Goal: Task Accomplishment & Management: Complete application form

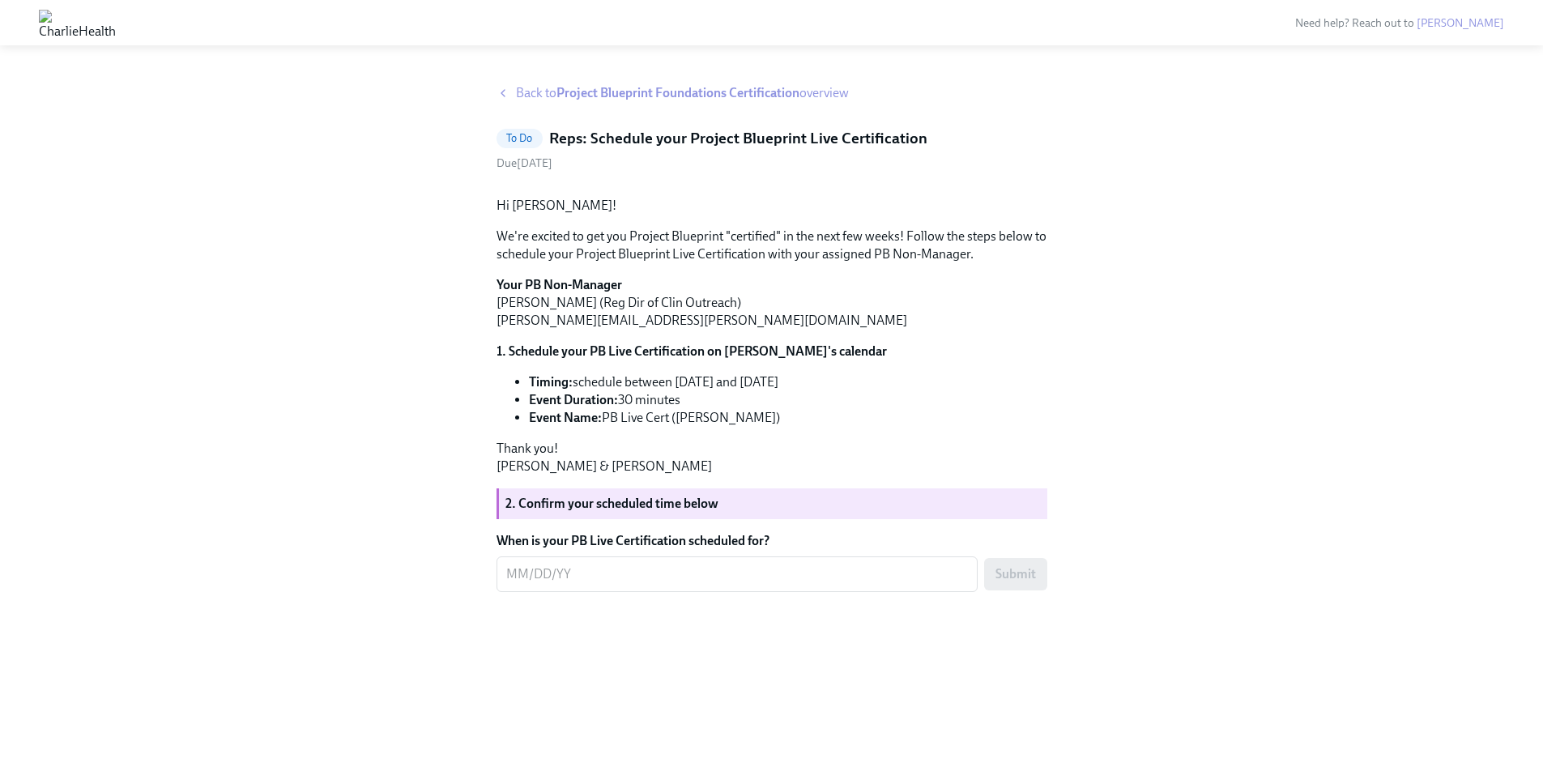
click at [581, 81] on div "Back to Project Blueprint Foundations Certification overview To Do Reps: Schedu…" at bounding box center [772, 424] width 1543 height 719
click at [593, 92] on strong "Project Blueprint Foundations Certification" at bounding box center [678, 93] width 243 height 16
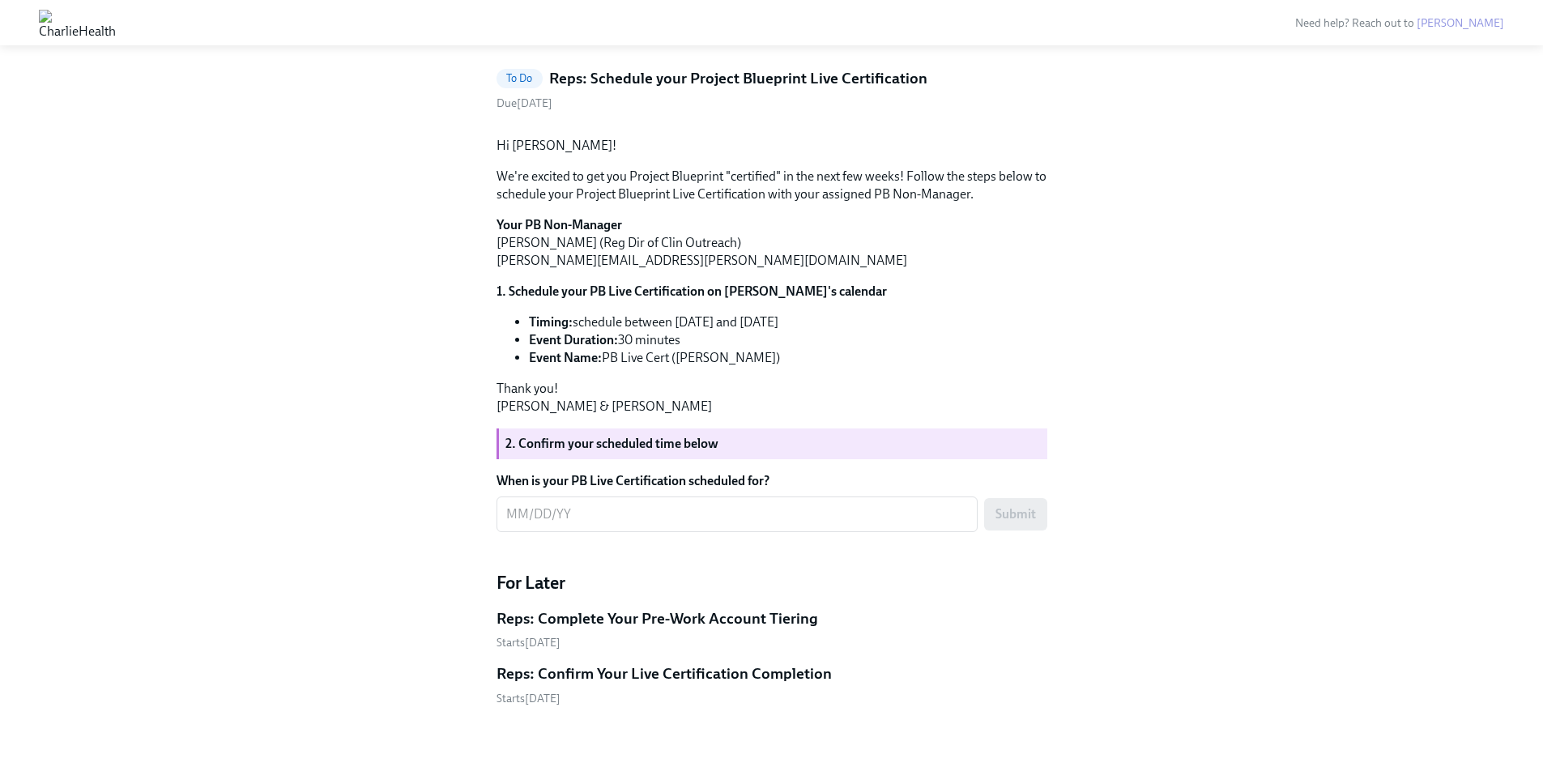
scroll to position [1041, 0]
drag, startPoint x: 607, startPoint y: 356, endPoint x: 780, endPoint y: 366, distance: 173.3
click at [780, 366] on li "Event Name: PB Live Cert ([PERSON_NAME])" at bounding box center [787, 358] width 519 height 18
copy li "PB Live Cert ([PERSON_NAME])"
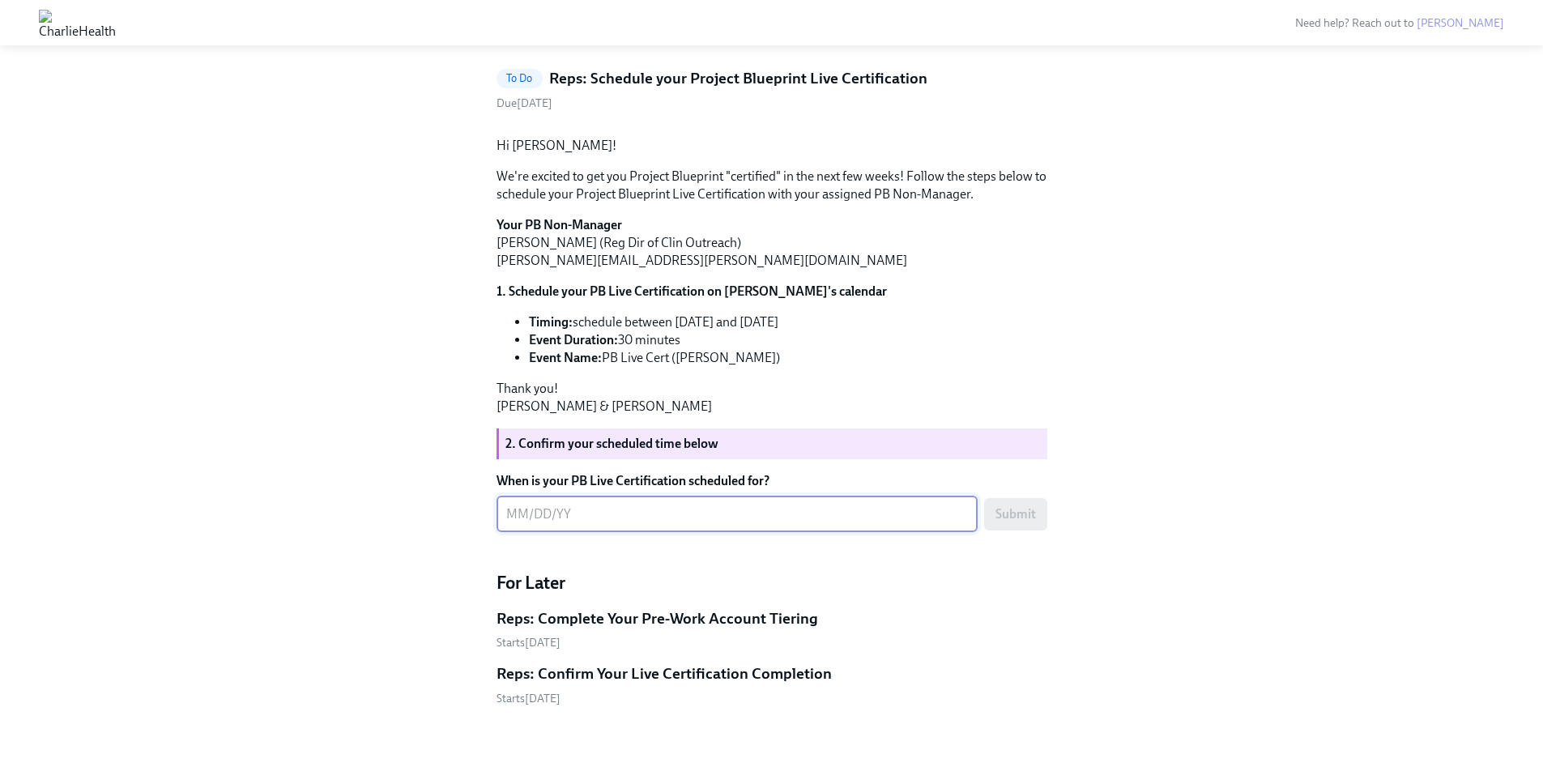
click at [558, 514] on textarea "When is your PB Live Certification scheduled for?" at bounding box center [736, 514] width 462 height 20
click at [531, 519] on textarea "When is your PB Live Certification scheduled for?" at bounding box center [736, 514] width 462 height 20
type textarea "[DATE]"
drag, startPoint x: 607, startPoint y: 356, endPoint x: 672, endPoint y: 356, distance: 65.0
click at [672, 356] on li "Event Name: PB Live Cert ([PERSON_NAME])" at bounding box center [787, 358] width 519 height 18
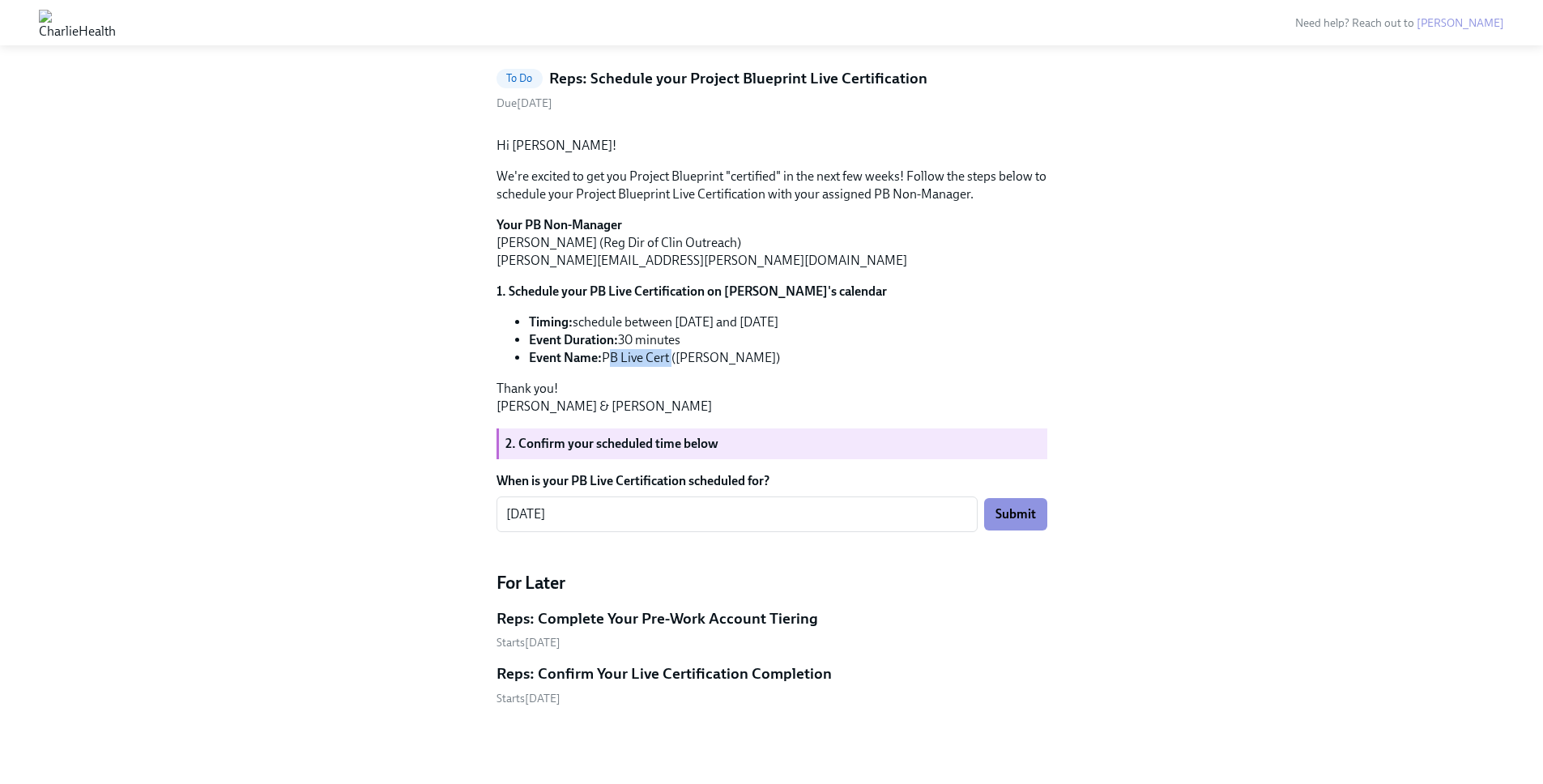
copy li "PB Live Cert"
click at [1041, 513] on button "Submit" at bounding box center [1016, 514] width 63 height 32
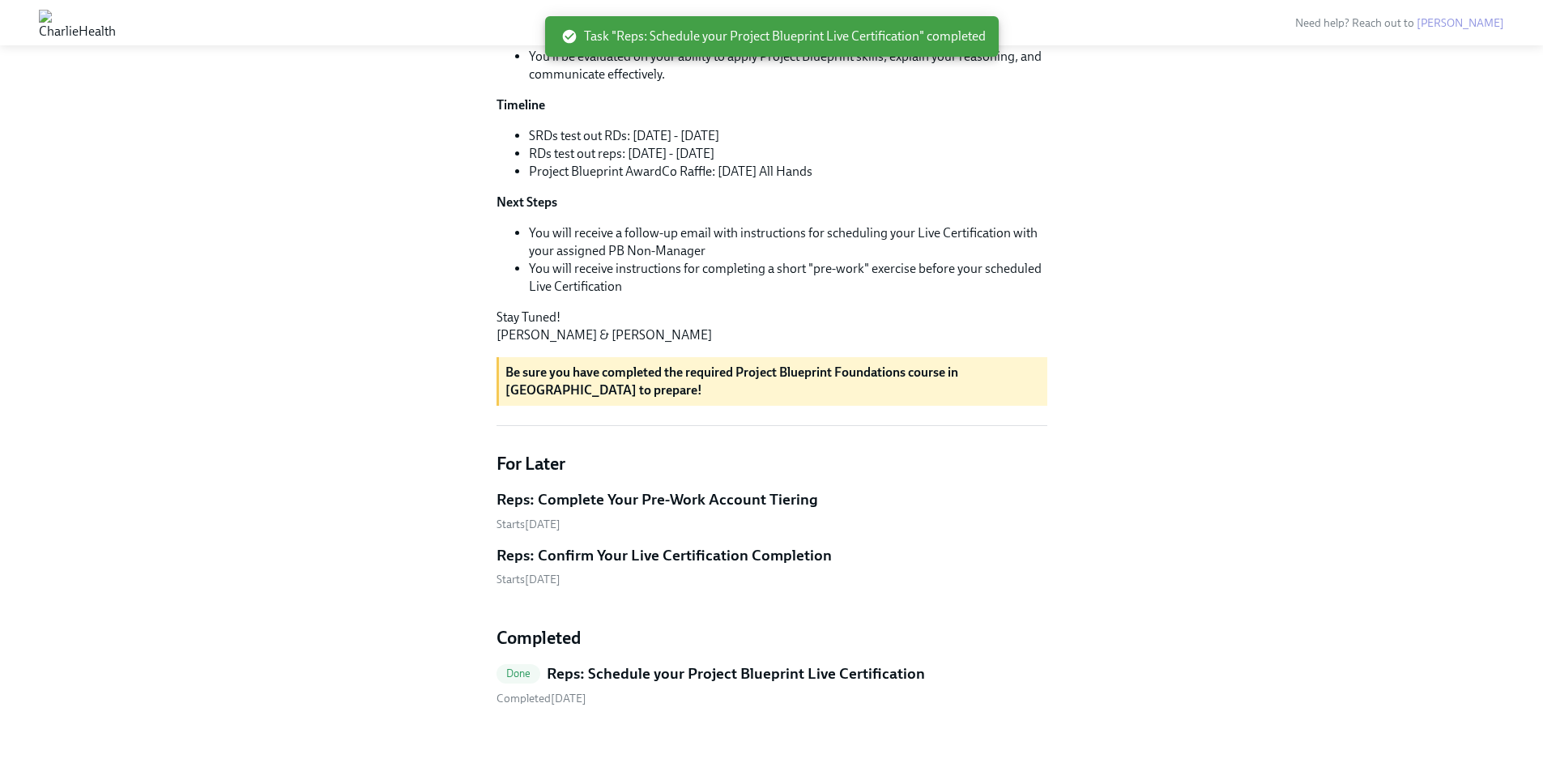
scroll to position [523, 0]
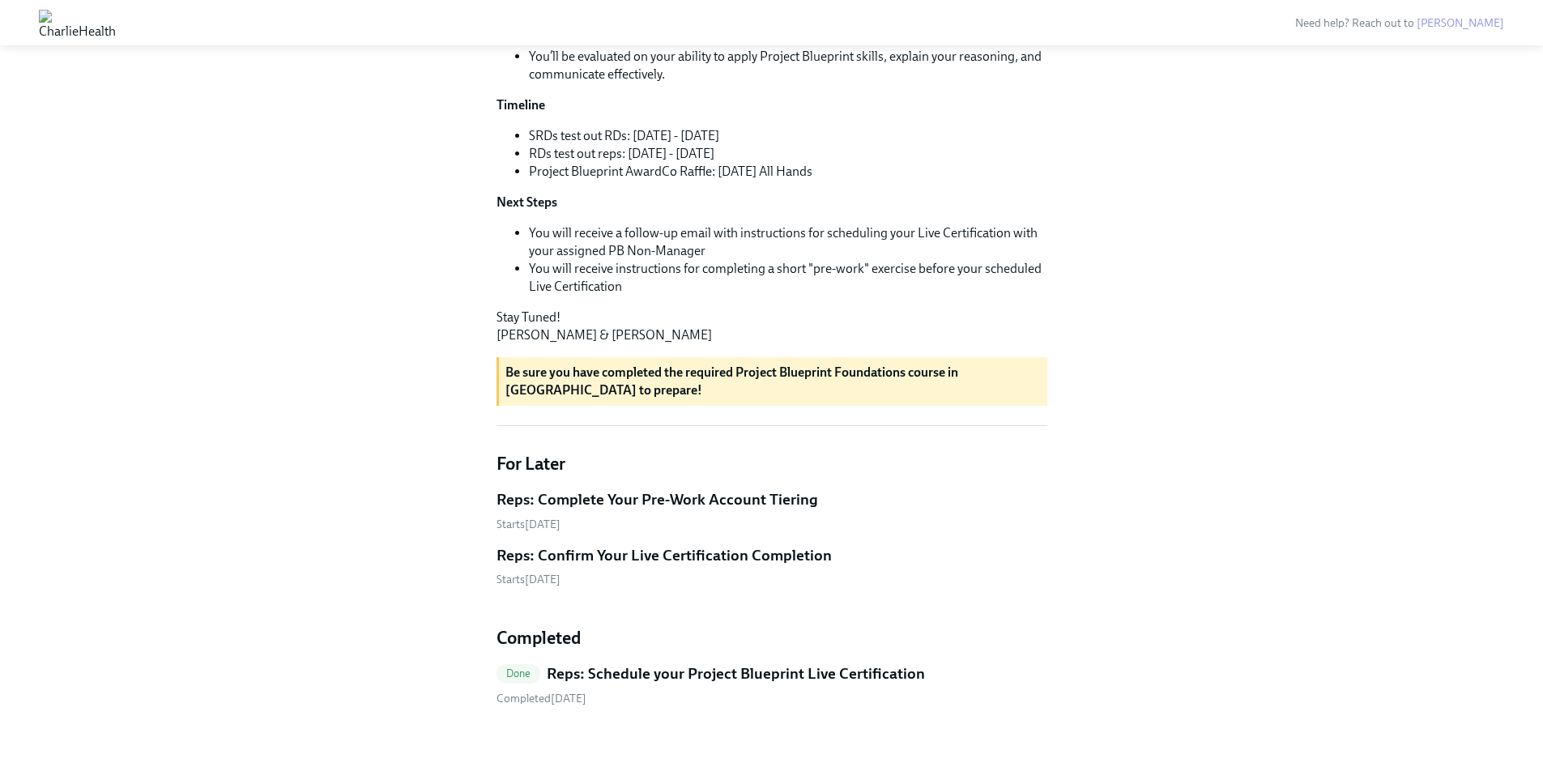
click at [594, 505] on h5 "Reps: Complete Your Pre-Work Account Tiering" at bounding box center [657, 499] width 322 height 21
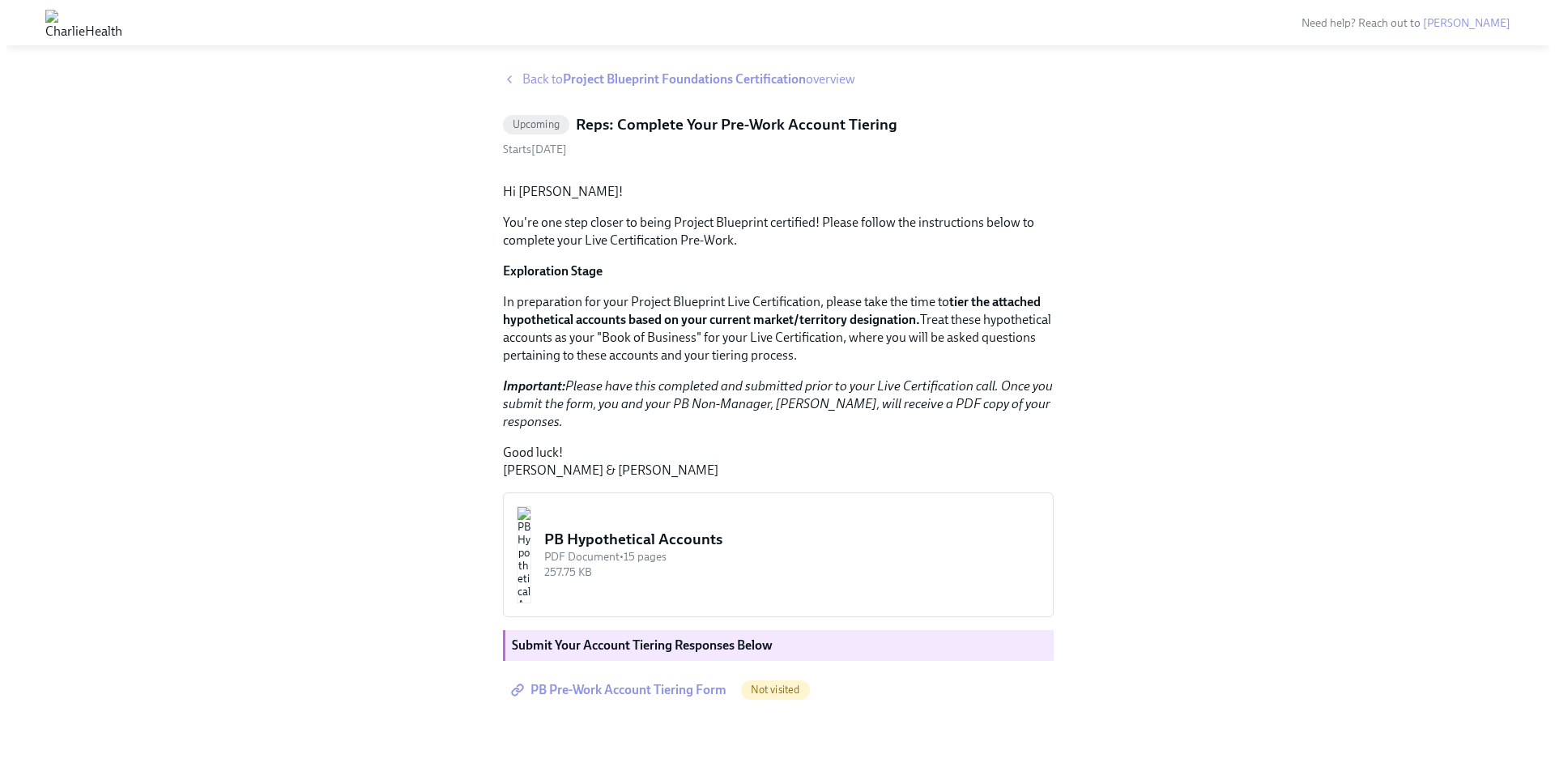
scroll to position [147, 0]
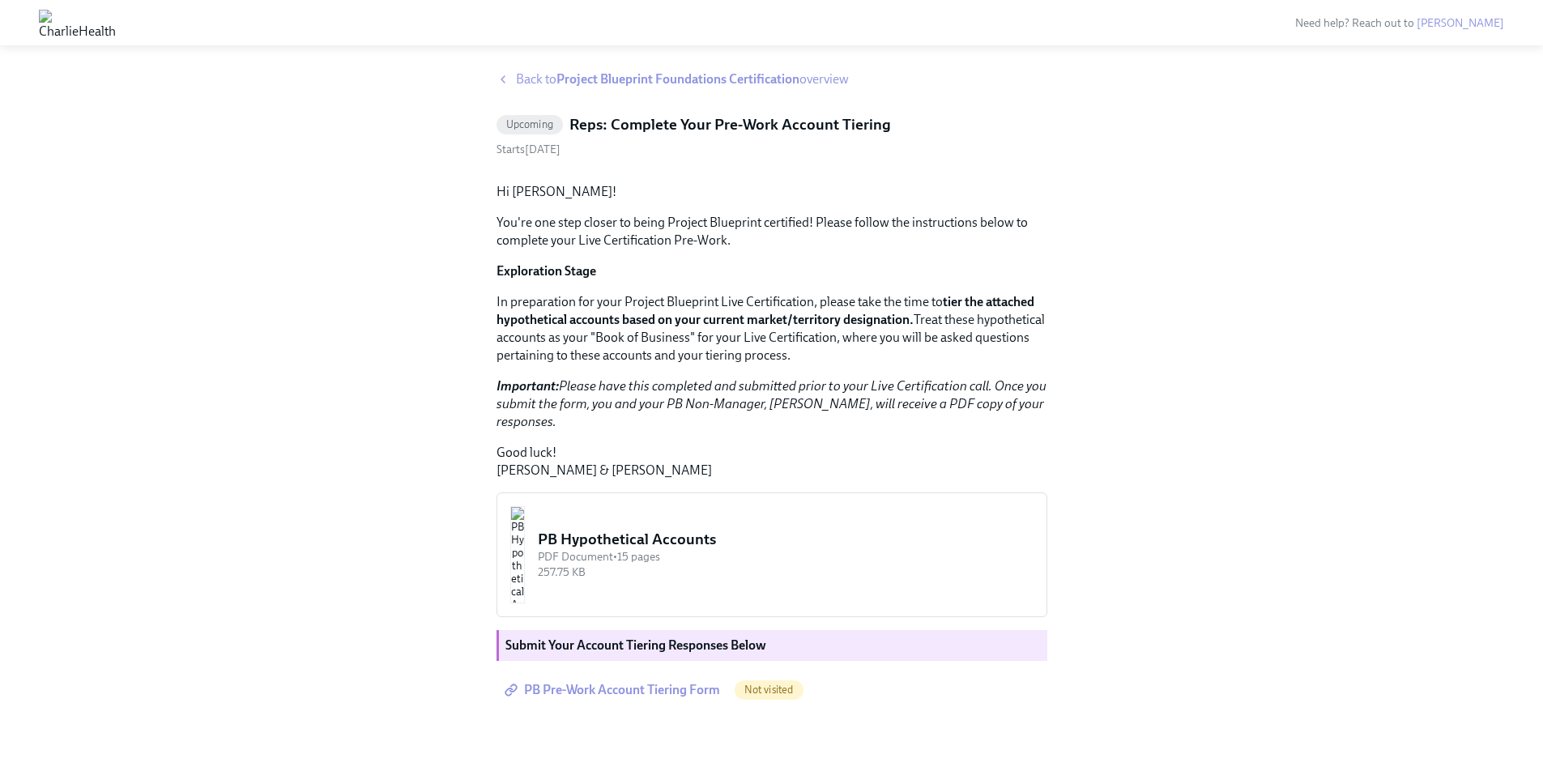
click at [524, 549] on img "button" at bounding box center [517, 554] width 15 height 97
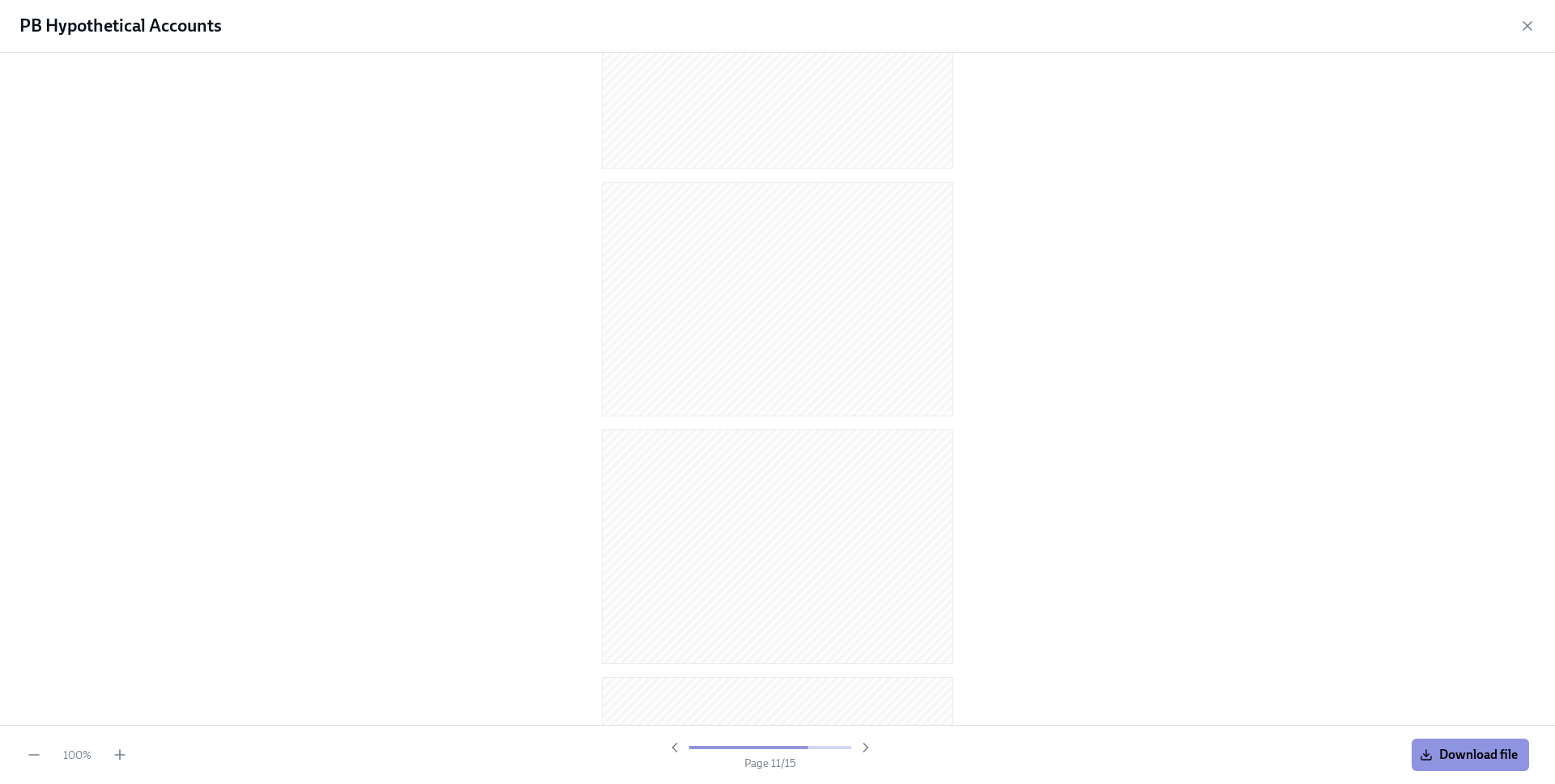
scroll to position [2447, 0]
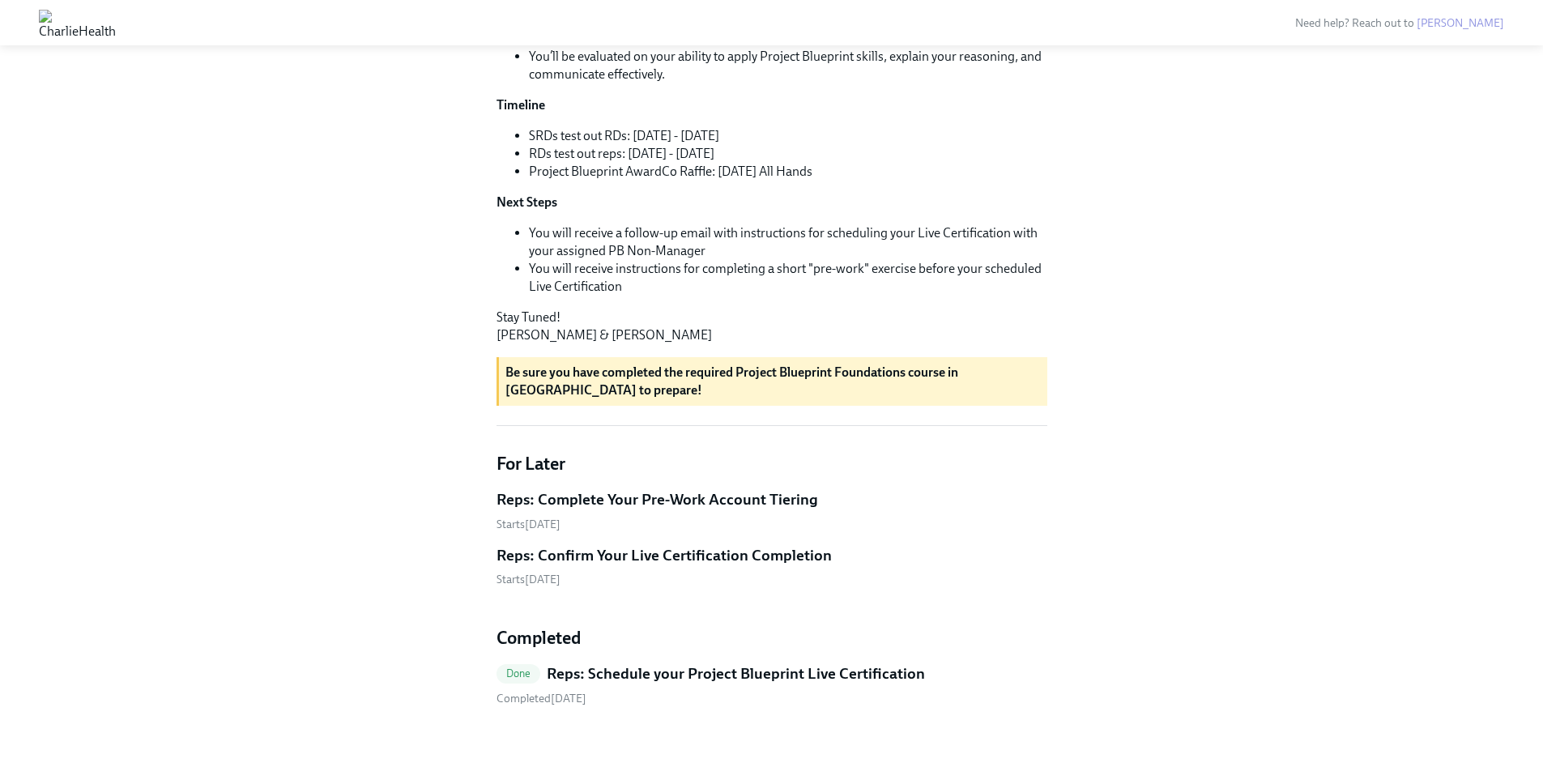
scroll to position [523, 0]
click at [514, 495] on h5 "Reps: Complete Your Pre-Work Account Tiering" at bounding box center [657, 499] width 322 height 21
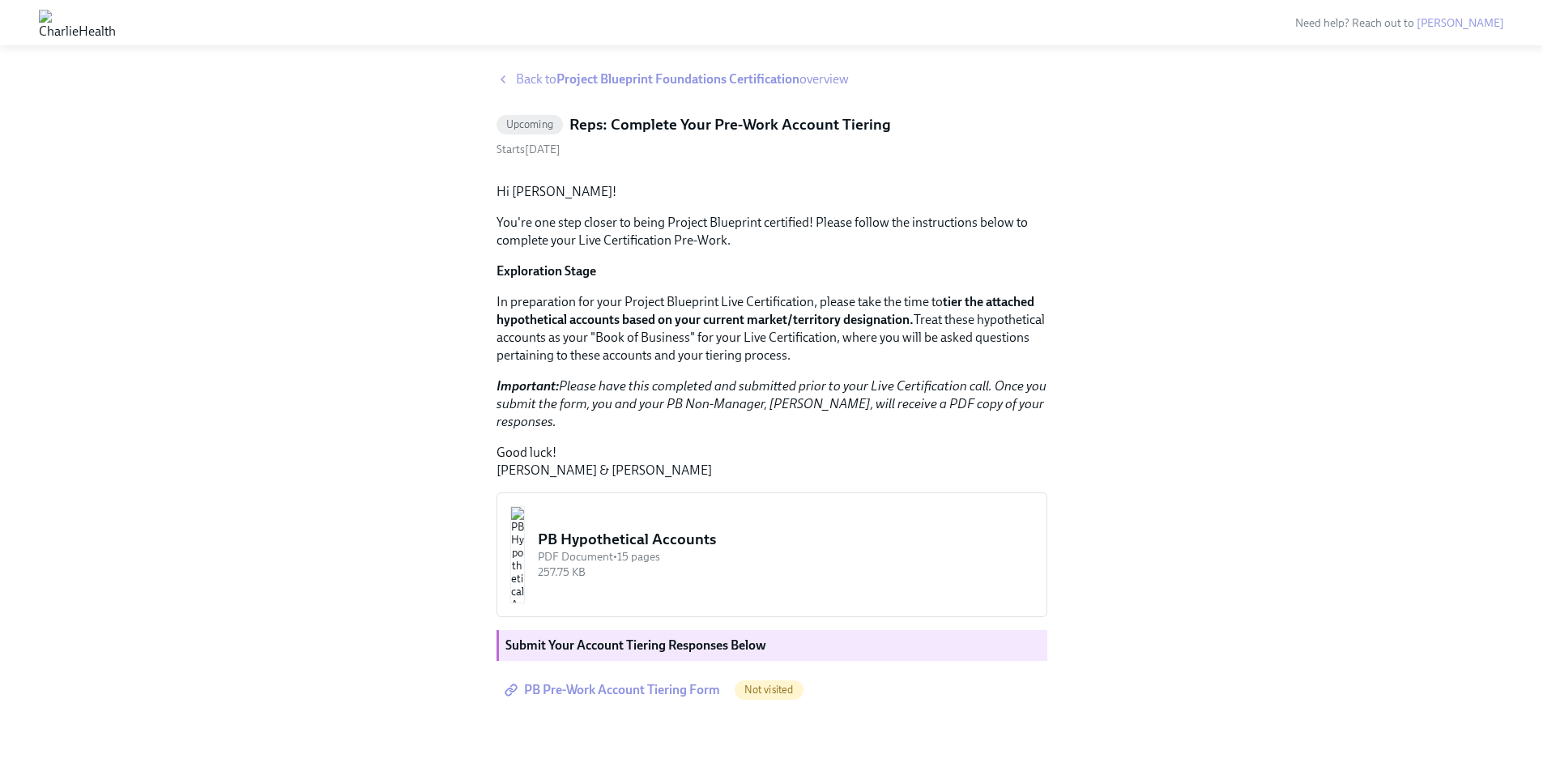
click at [572, 683] on span "PB Pre-Work Account Tiering Form" at bounding box center [614, 690] width 212 height 17
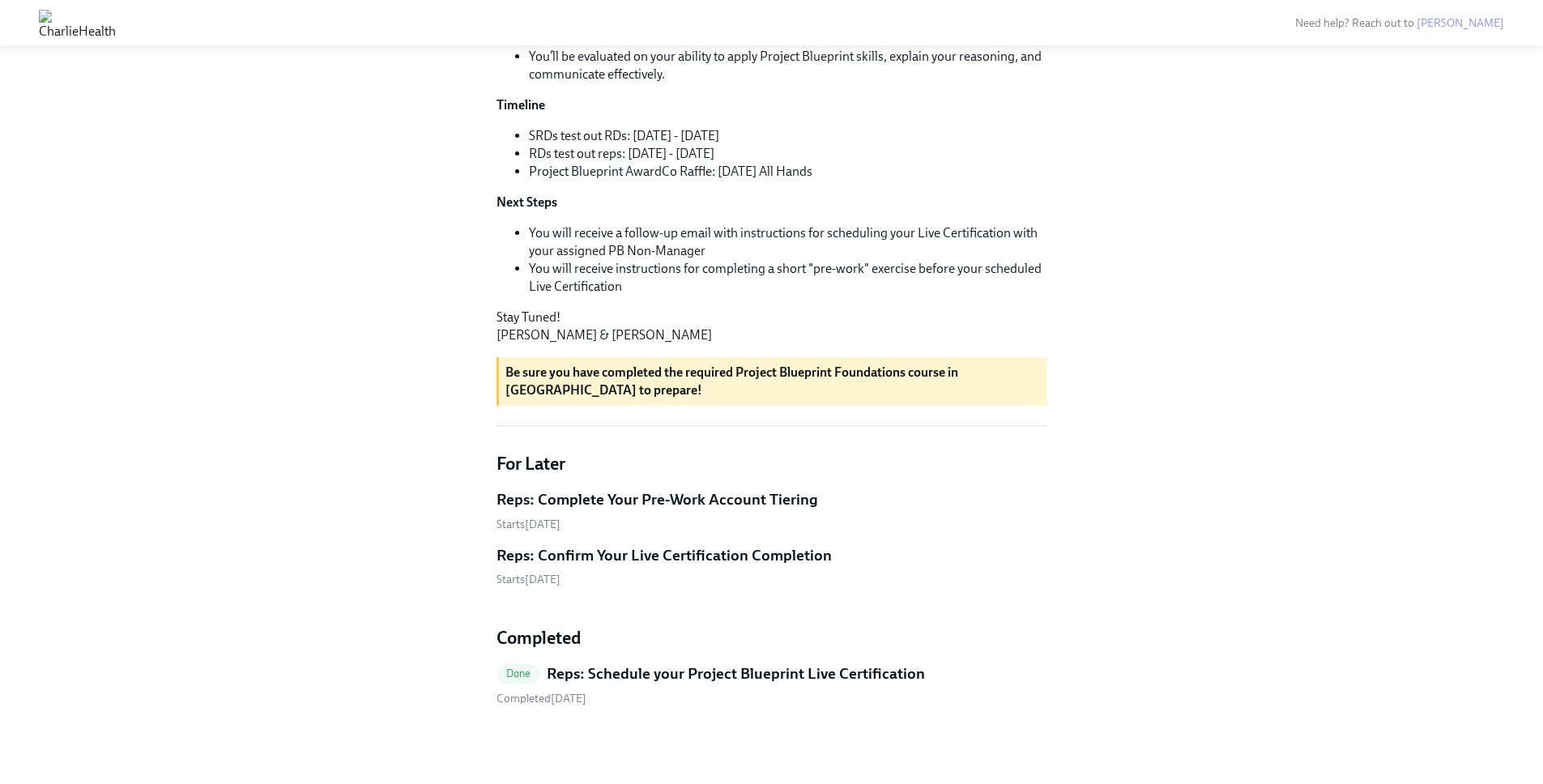
scroll to position [523, 0]
click at [687, 667] on h5 "Reps: Schedule your Project Blueprint Live Certification" at bounding box center [736, 673] width 378 height 21
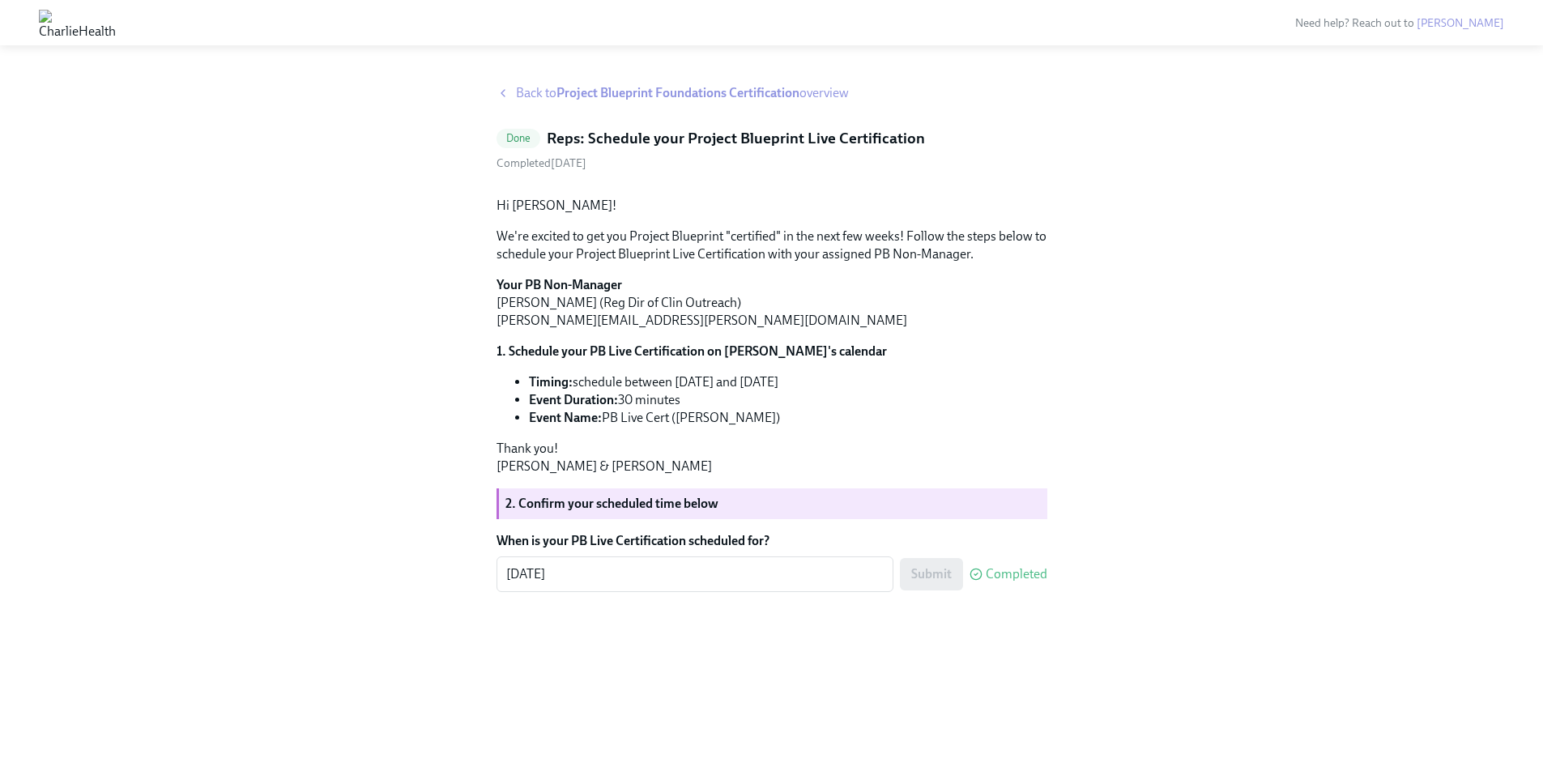
scroll to position [20, 0]
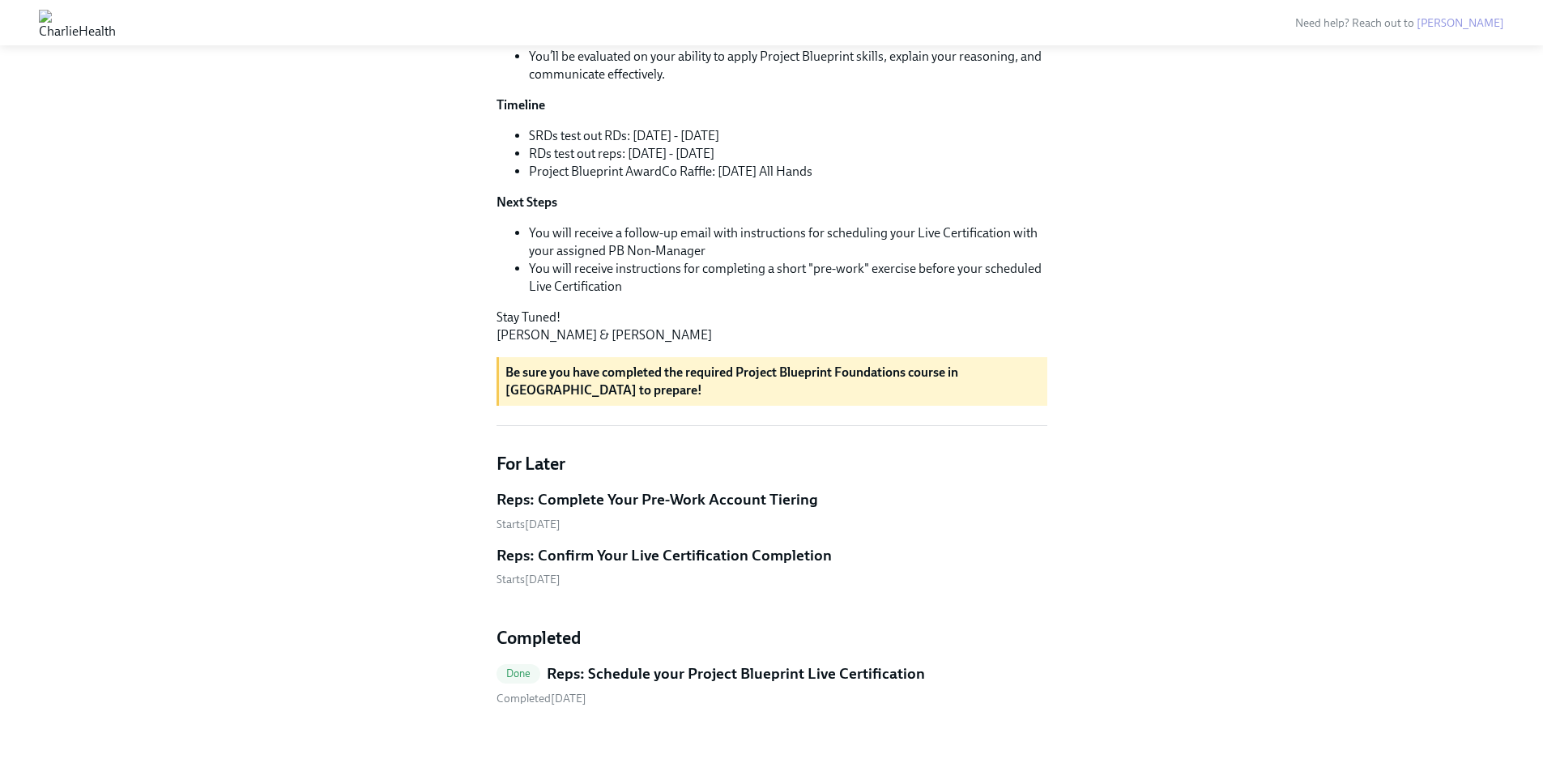
scroll to position [476, 0]
click at [581, 565] on h5 "Reps: Confirm Your Live Certification Completion" at bounding box center [664, 555] width 335 height 21
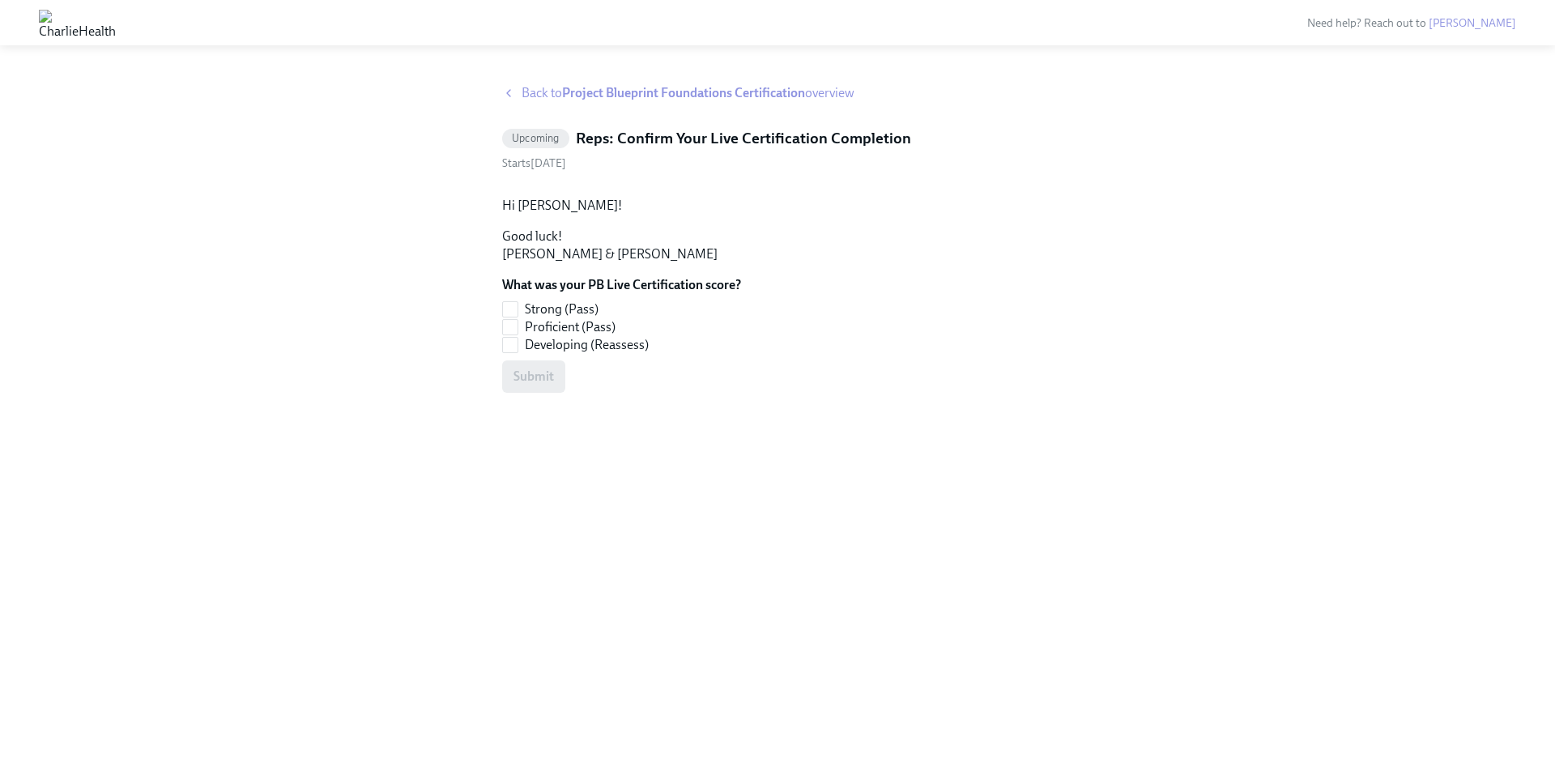
click at [570, 89] on strong "Project Blueprint Foundations Certification" at bounding box center [683, 93] width 243 height 16
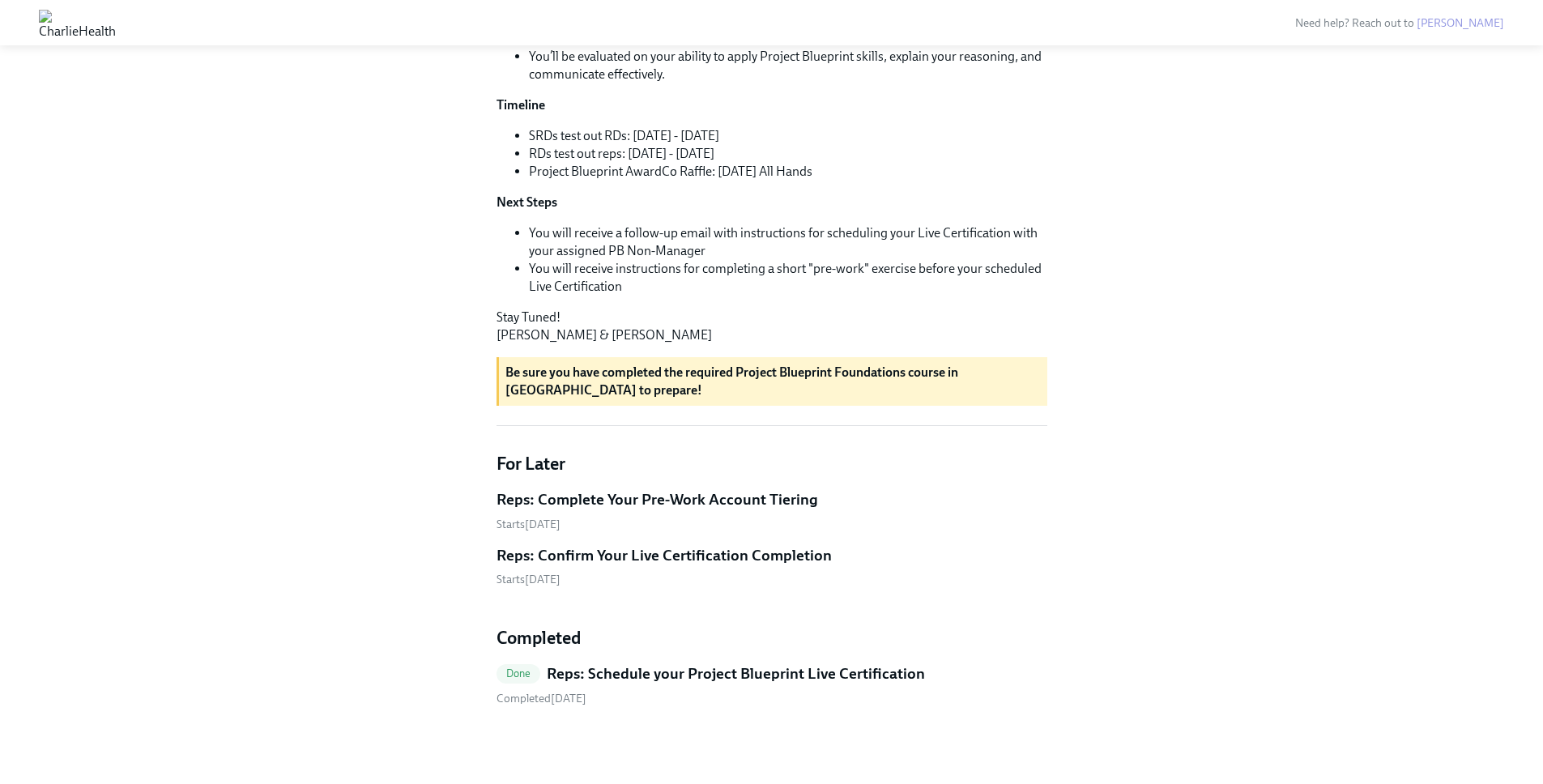
click at [552, 500] on h5 "Reps: Complete Your Pre-Work Account Tiering" at bounding box center [657, 499] width 322 height 21
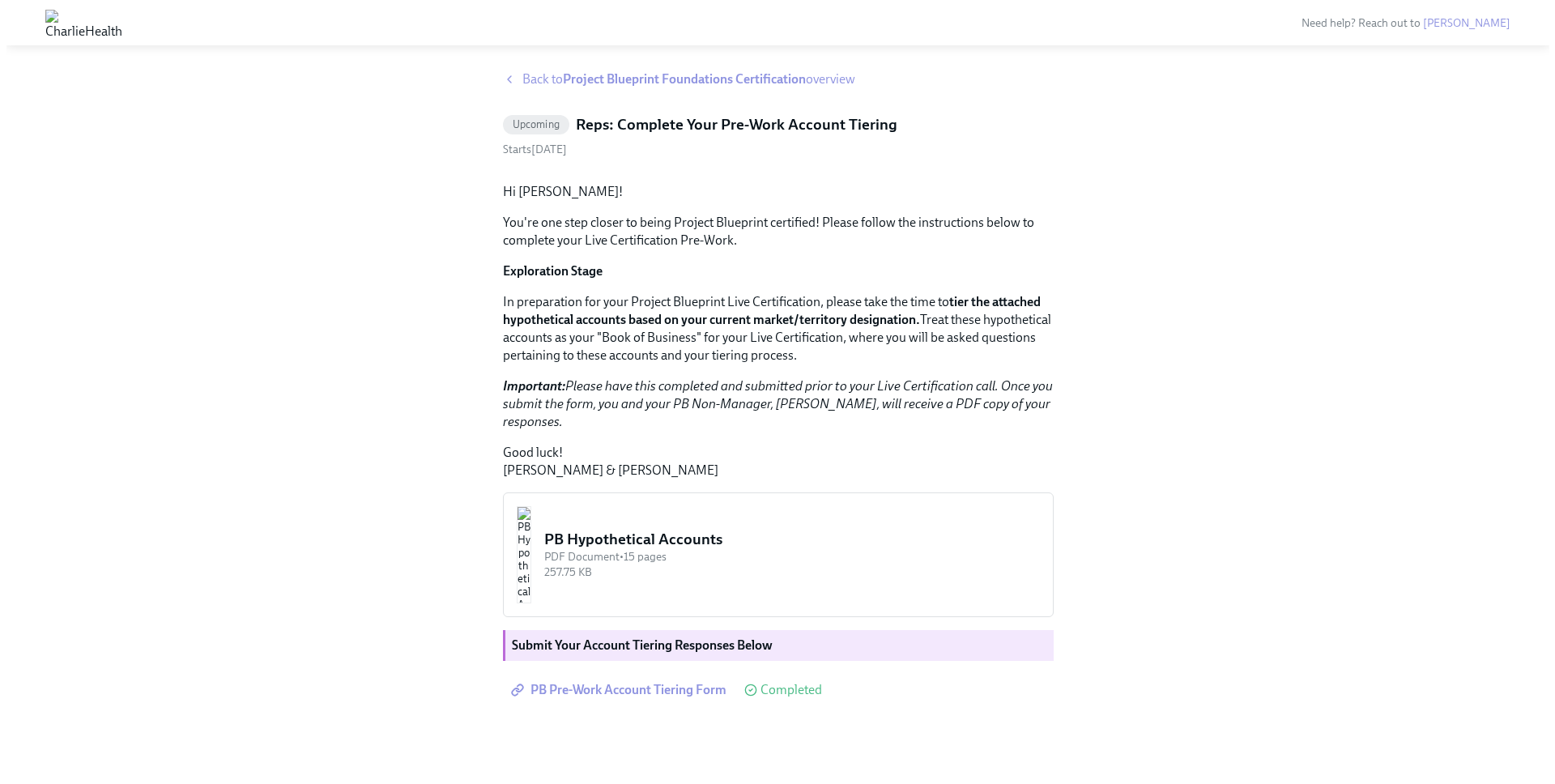
scroll to position [147, 0]
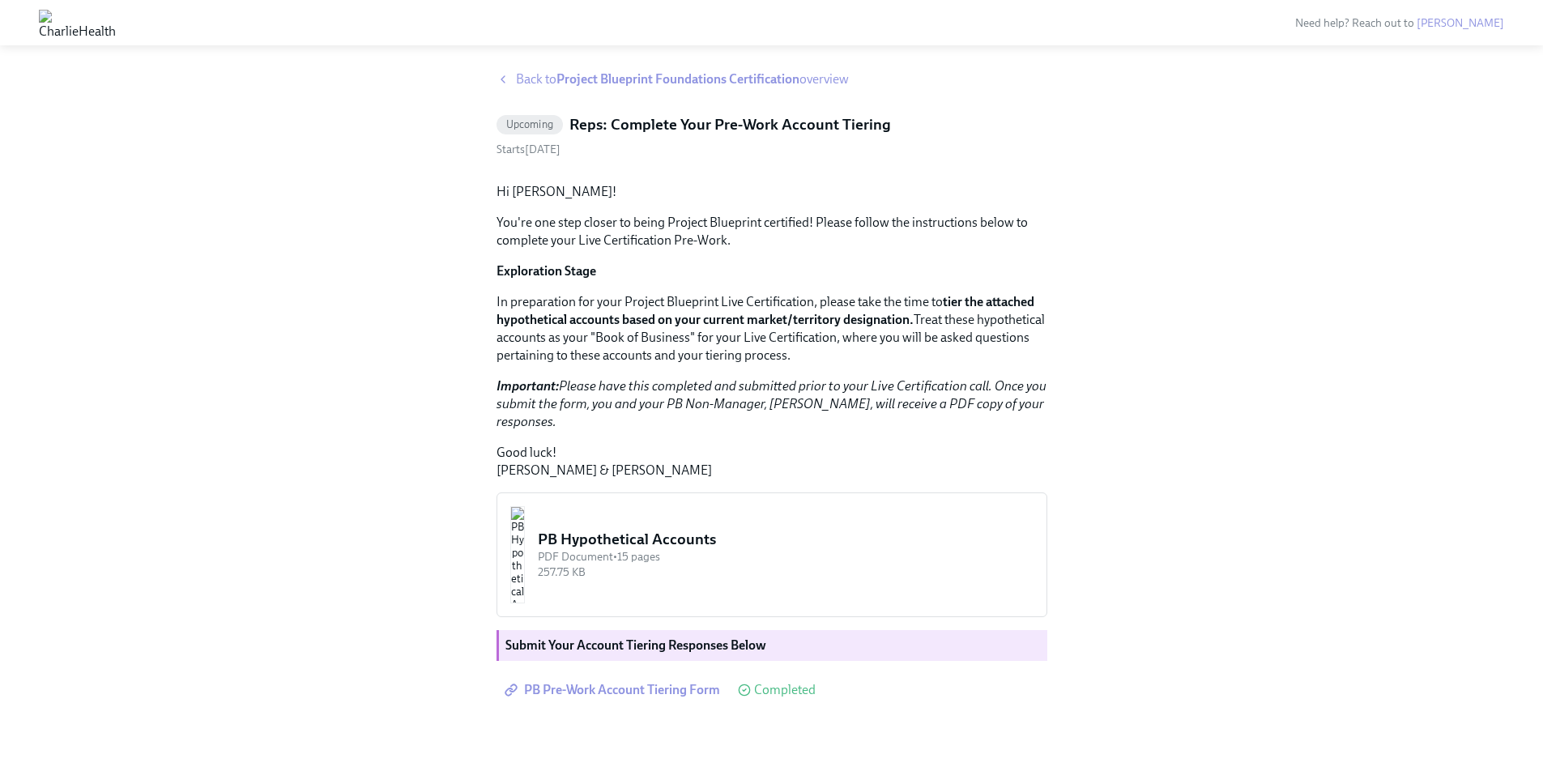
click at [524, 515] on img "button" at bounding box center [517, 554] width 15 height 97
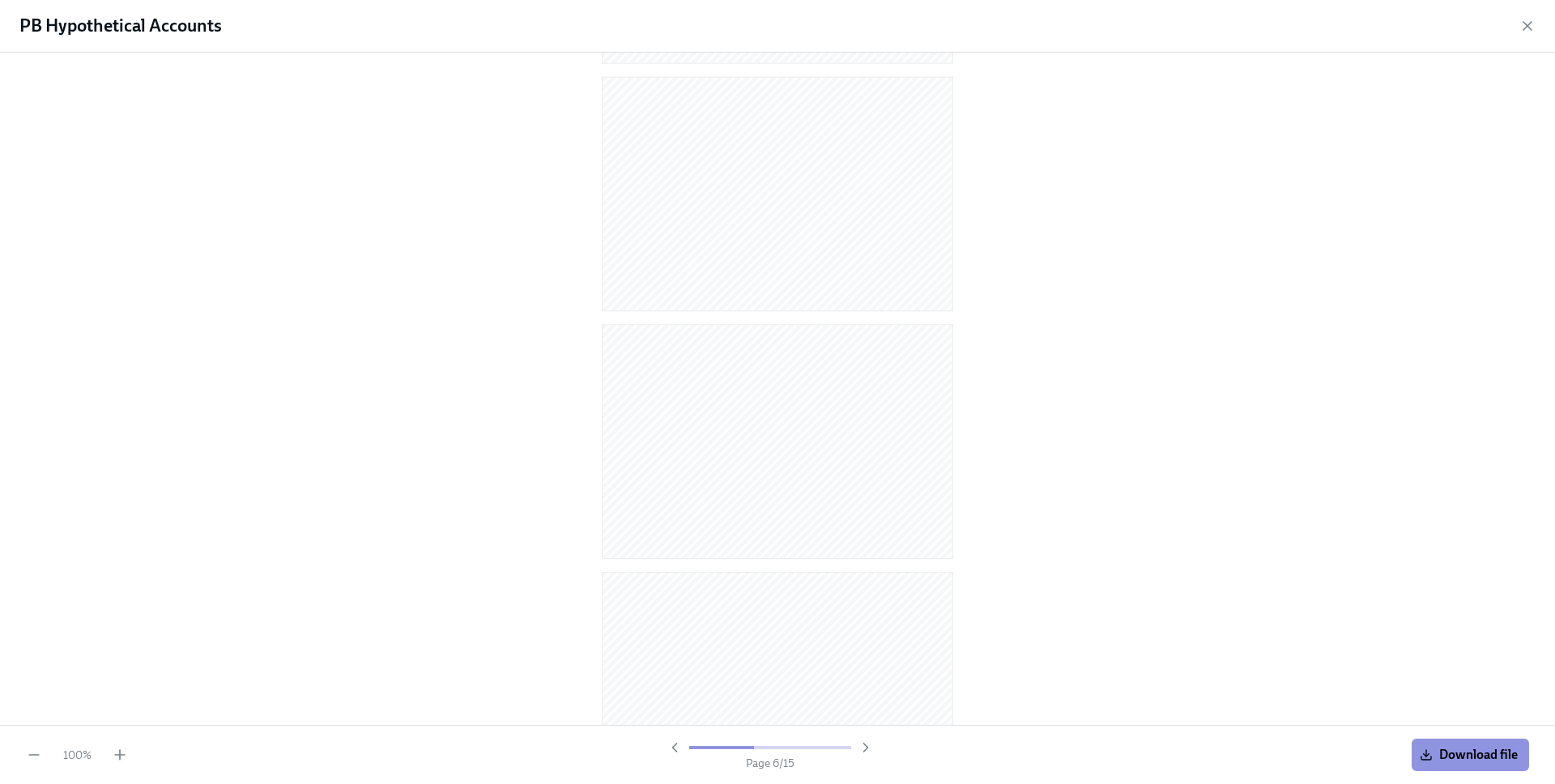
scroll to position [975, 0]
